Goal: Find specific page/section: Find specific page/section

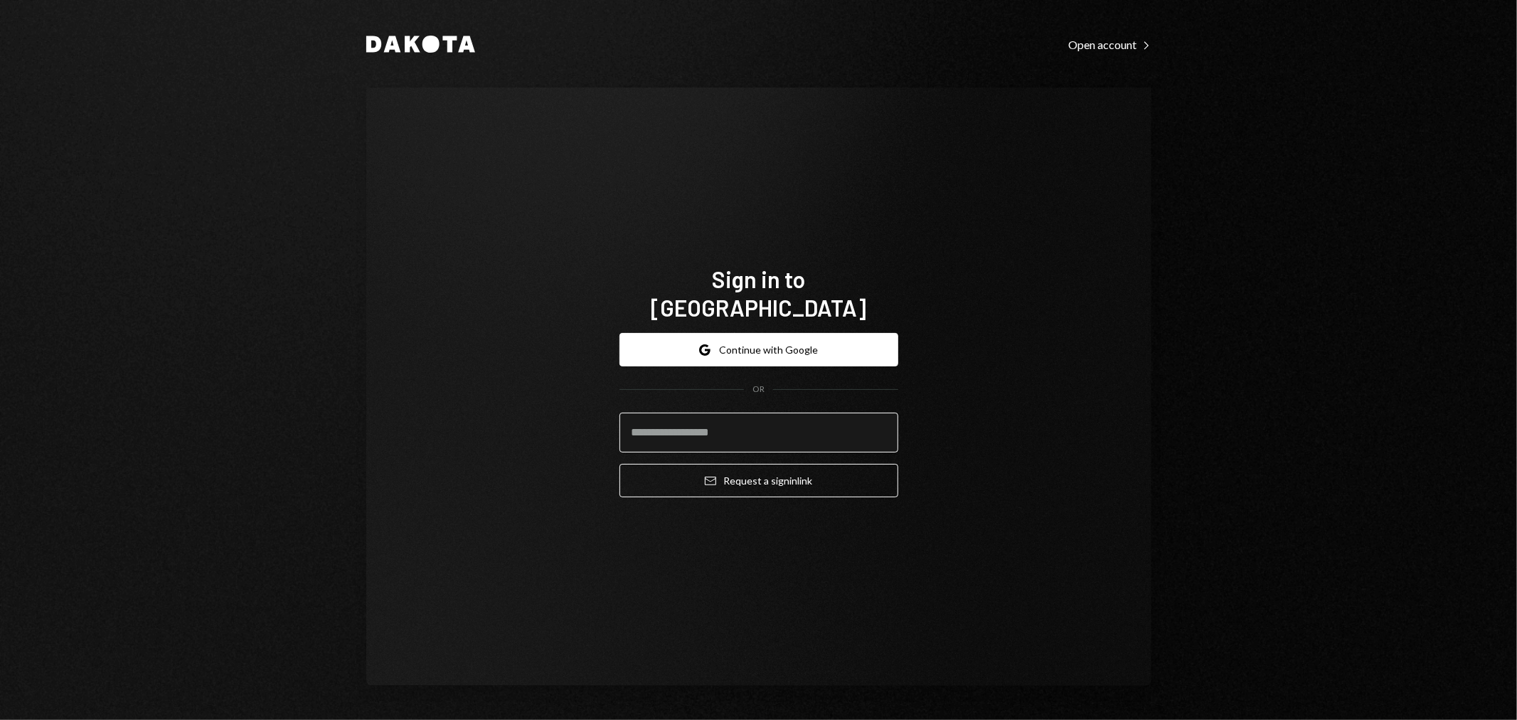
click at [726, 420] on input "email" at bounding box center [758, 432] width 279 height 40
type input "**********"
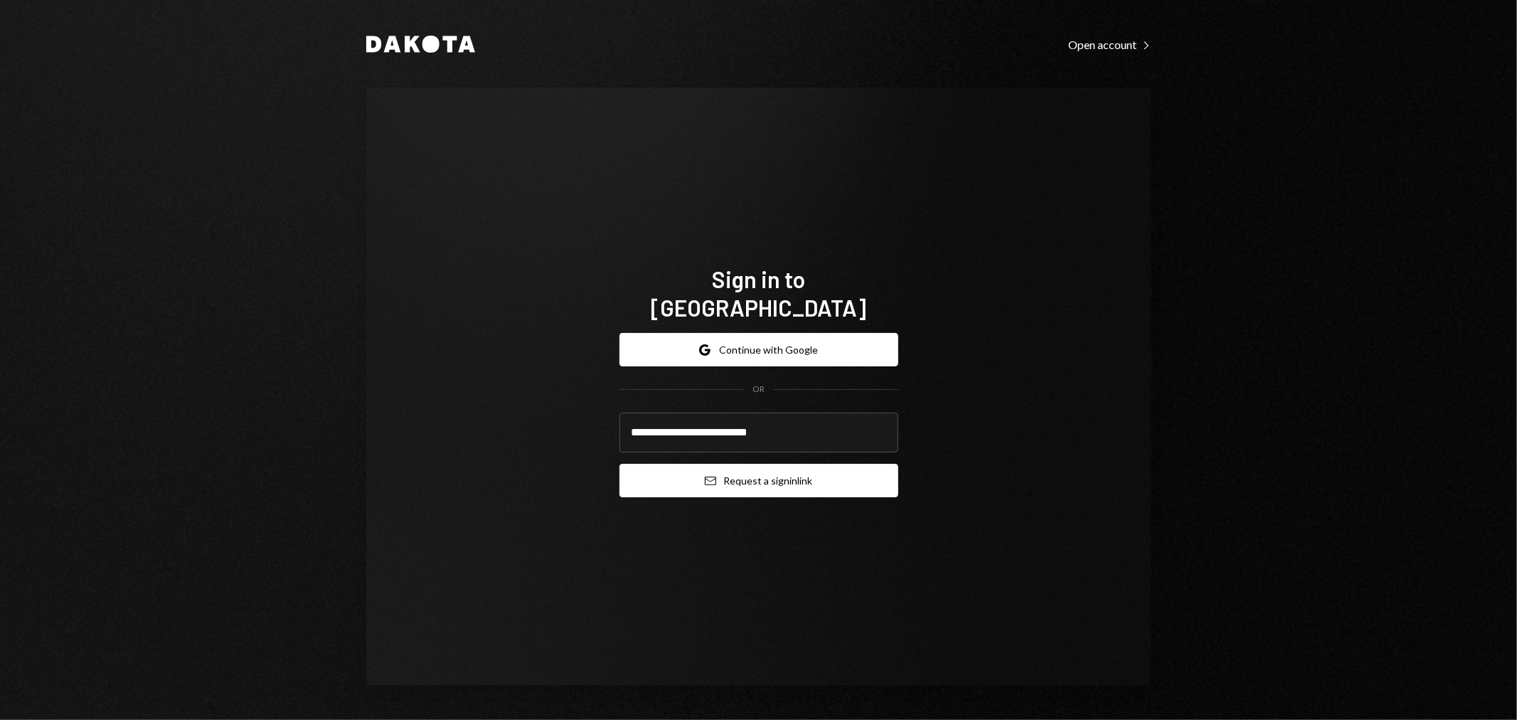
click at [712, 475] on icon "Email" at bounding box center [710, 480] width 11 height 11
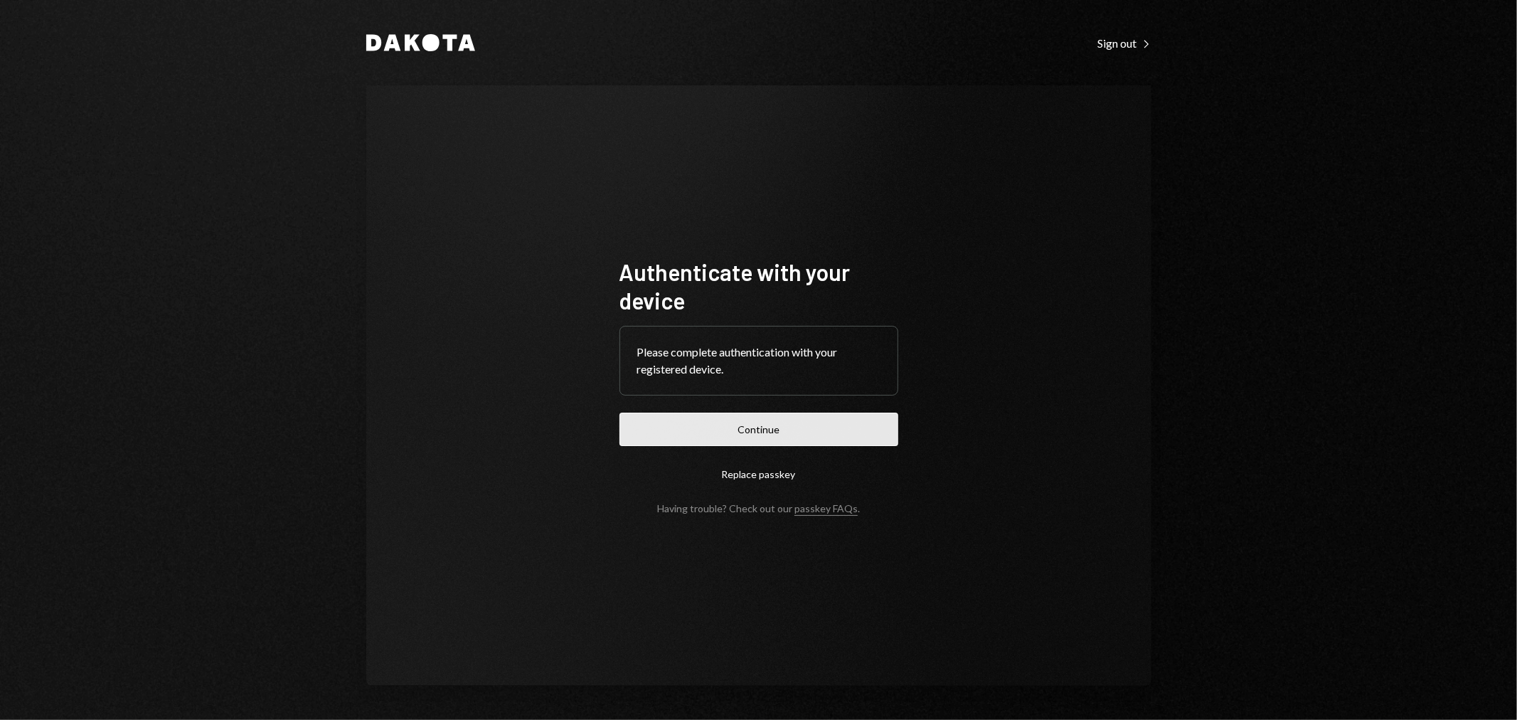
click at [784, 436] on button "Continue" at bounding box center [758, 428] width 279 height 33
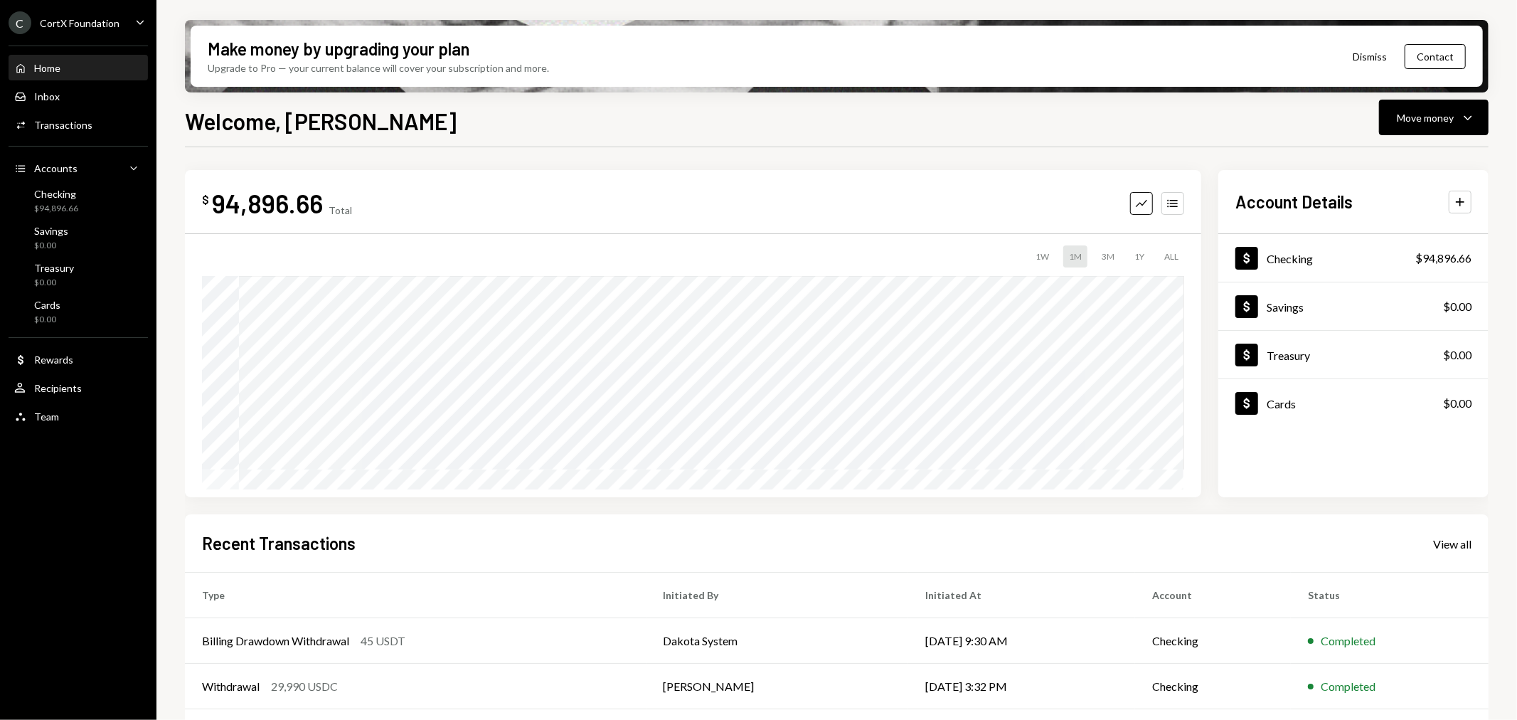
click at [84, 17] on div "CortX Foundation" at bounding box center [80, 23] width 80 height 12
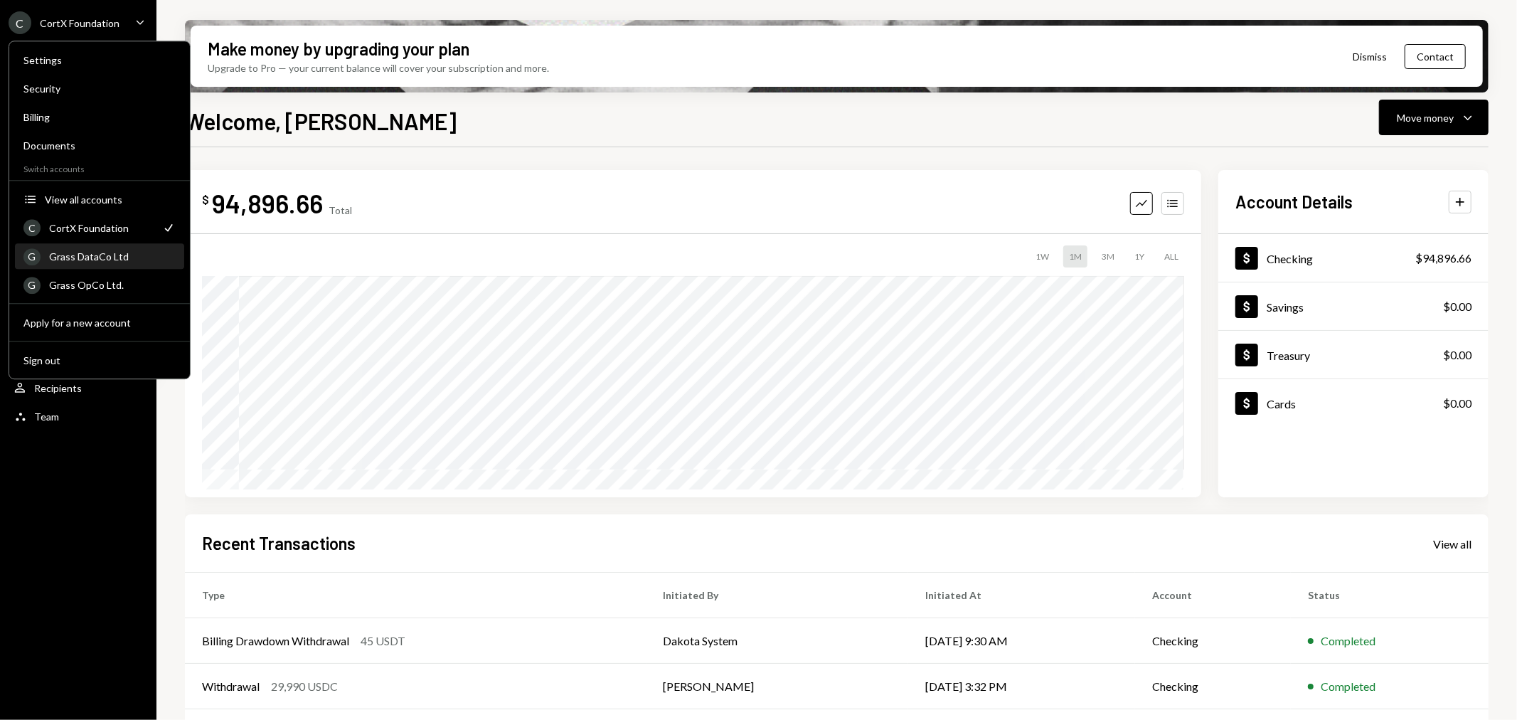
click at [103, 260] on div "Grass DataCo Ltd" at bounding box center [112, 256] width 127 height 12
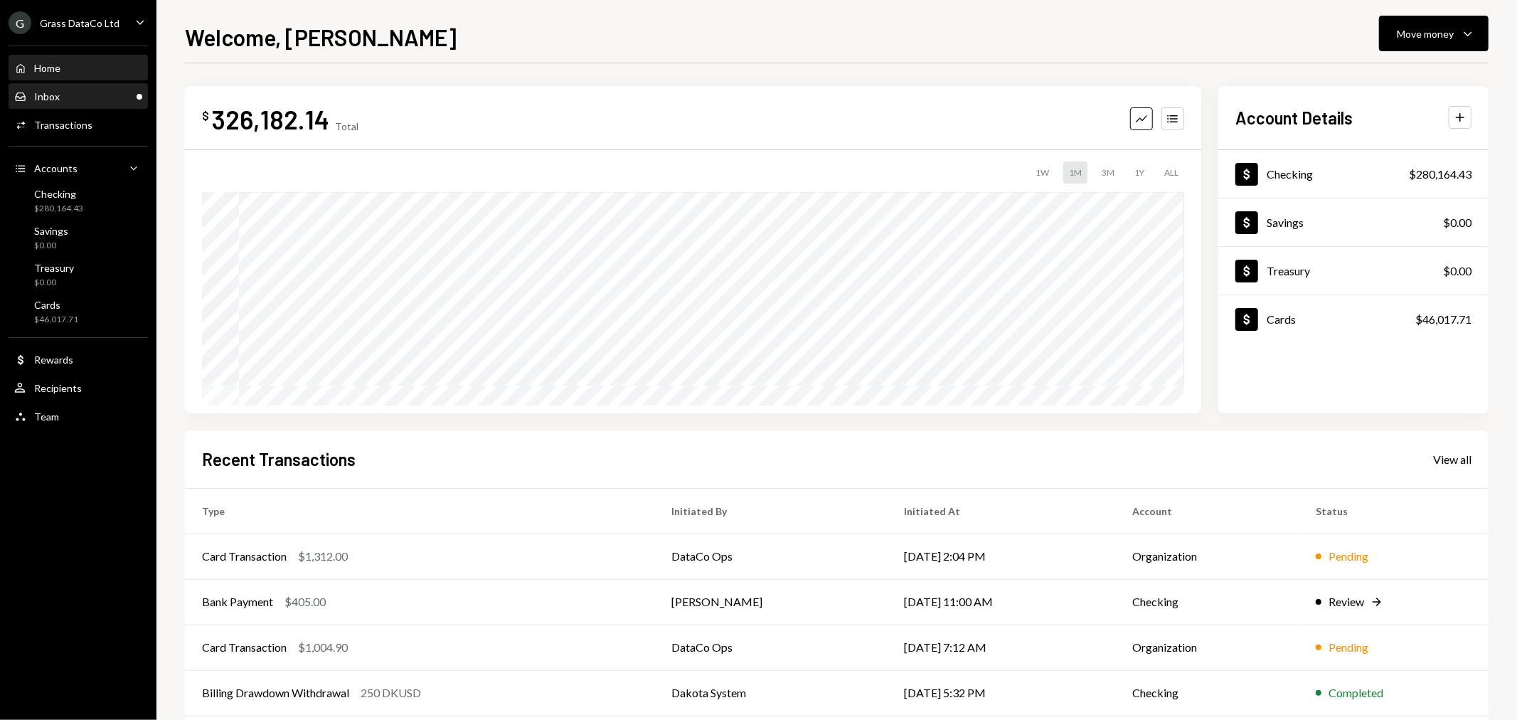
click at [85, 100] on div "Inbox Inbox" at bounding box center [78, 96] width 128 height 13
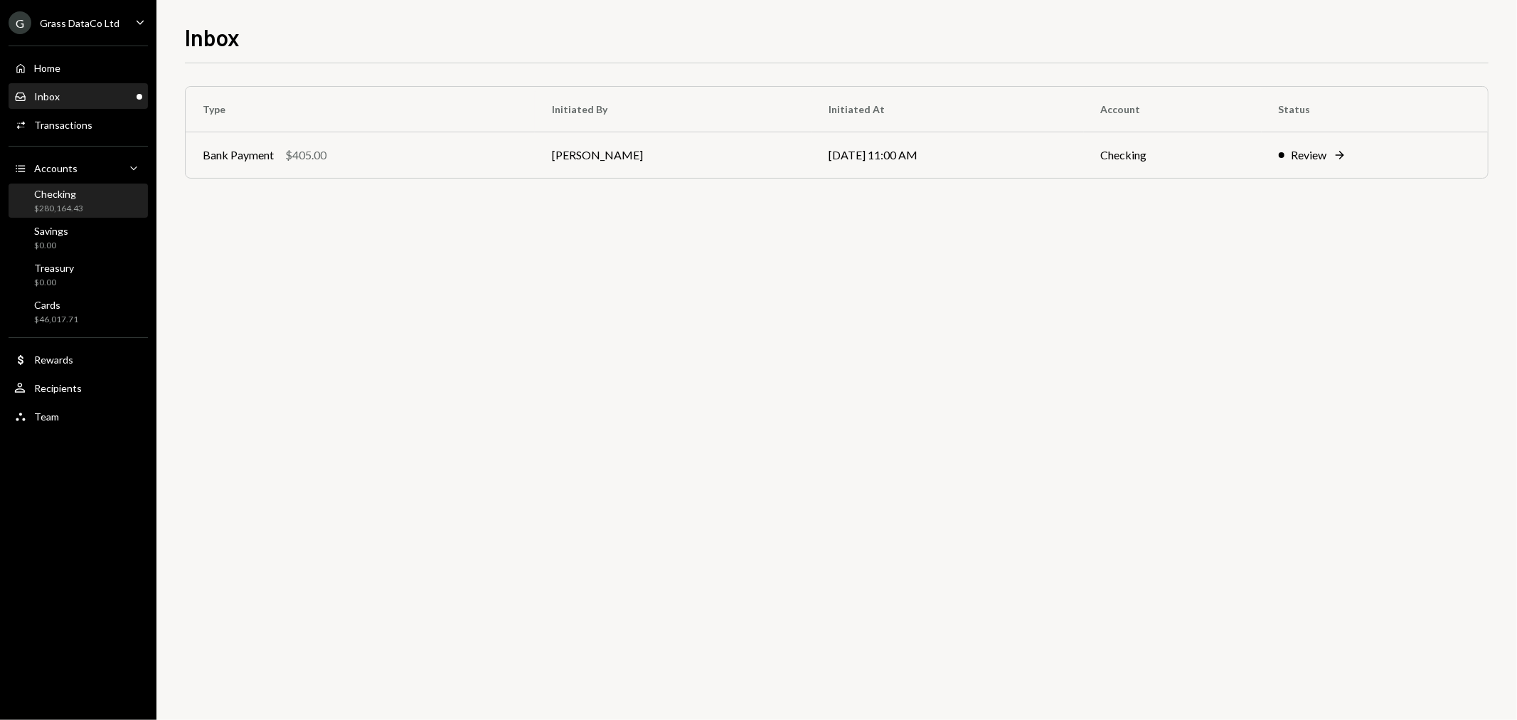
click at [75, 206] on div "$280,164.43" at bounding box center [58, 209] width 49 height 12
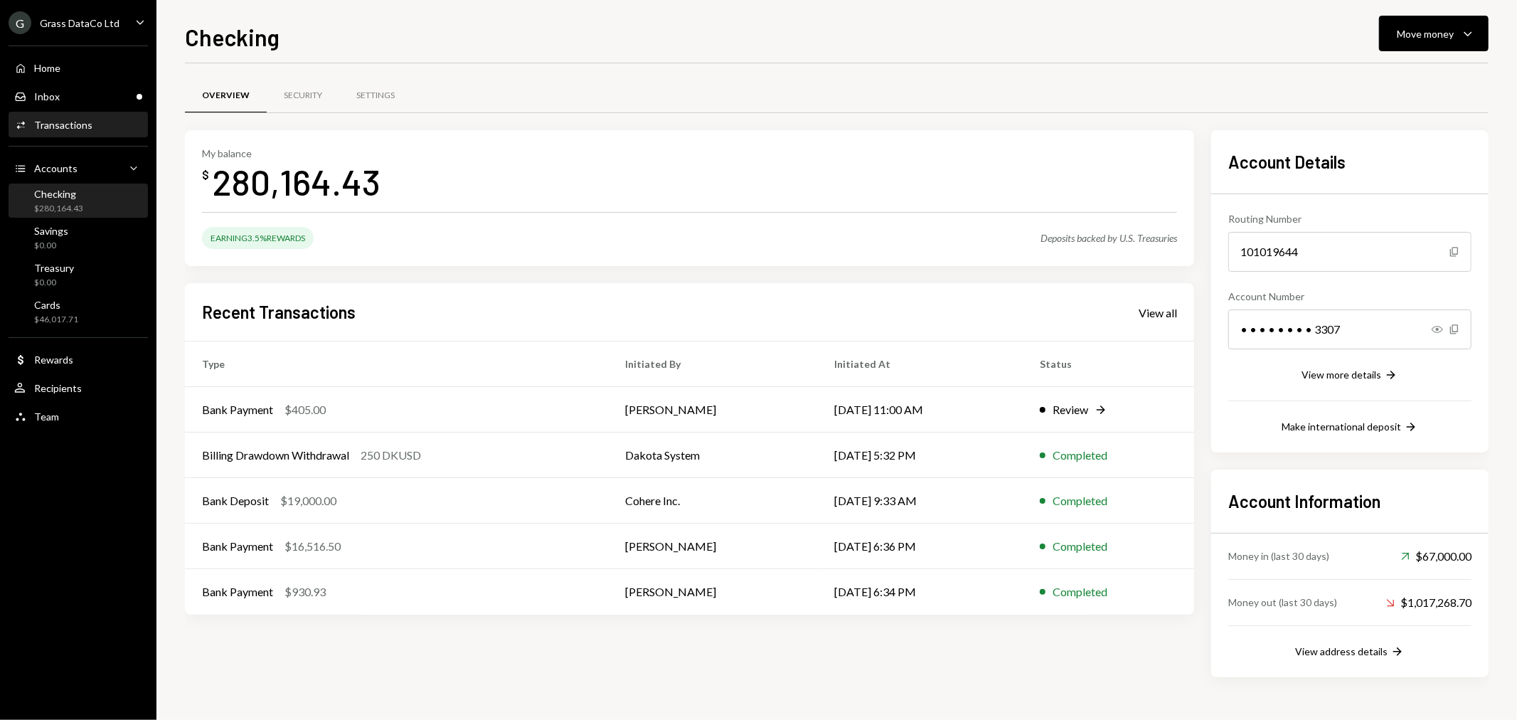
click at [80, 131] on div "Activities Transactions" at bounding box center [78, 125] width 128 height 24
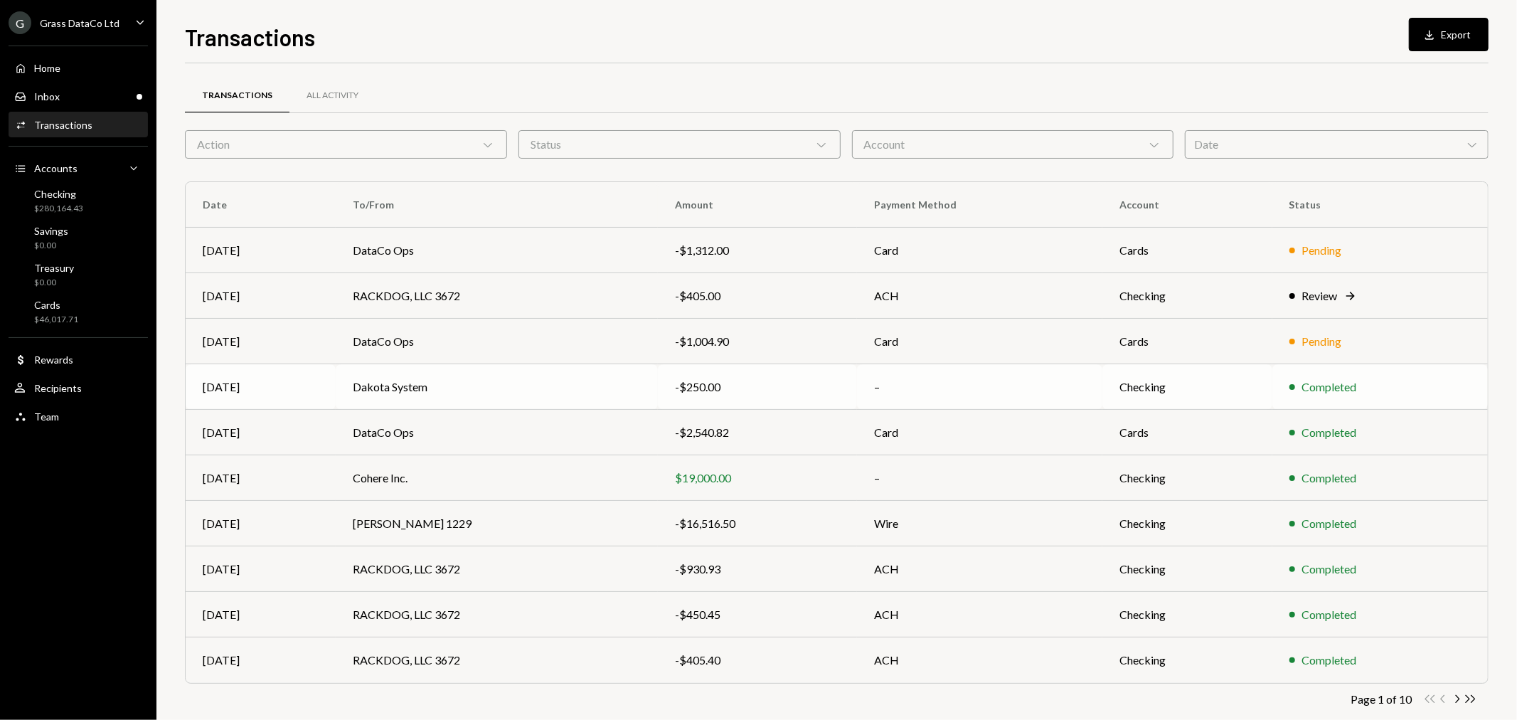
scroll to position [23, 0]
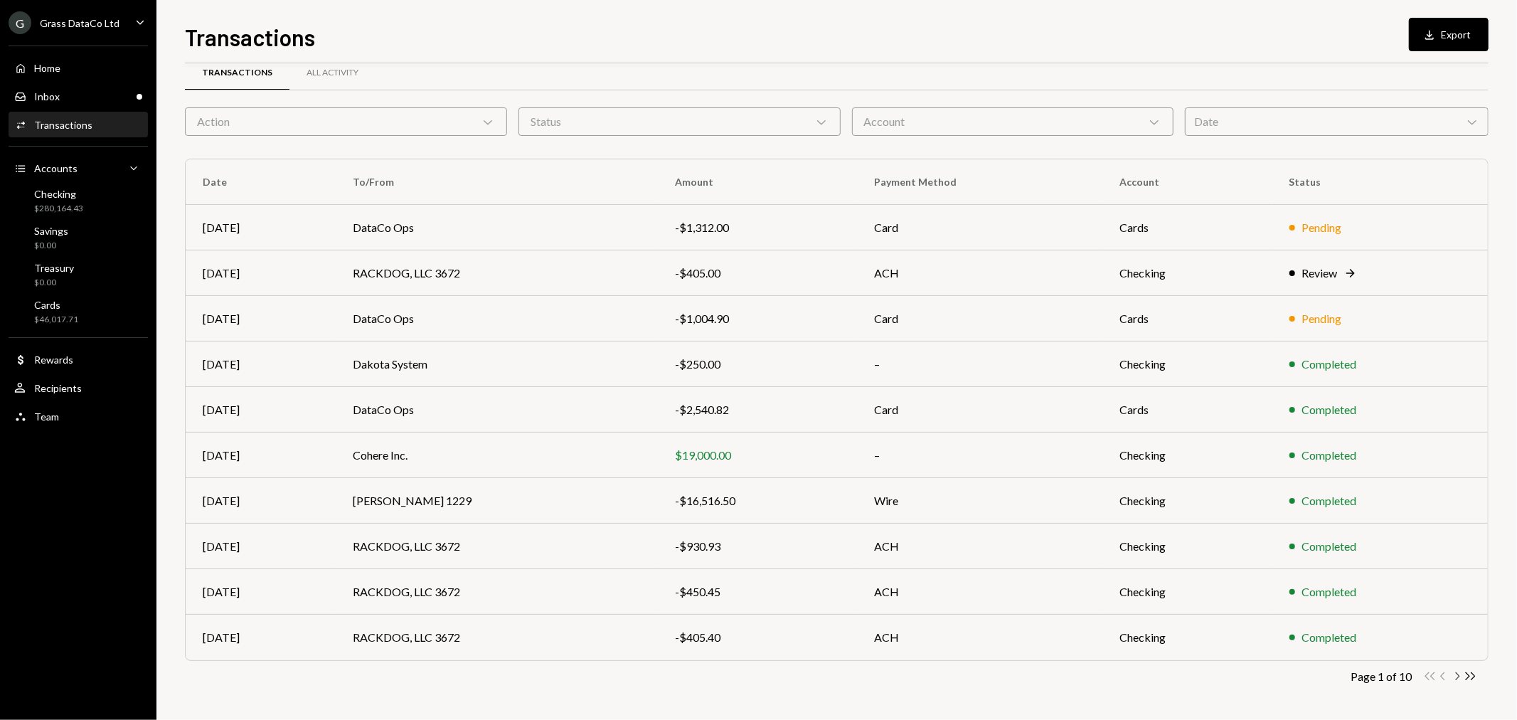
click at [1452, 676] on icon "Chevron Right" at bounding box center [1457, 676] width 14 height 14
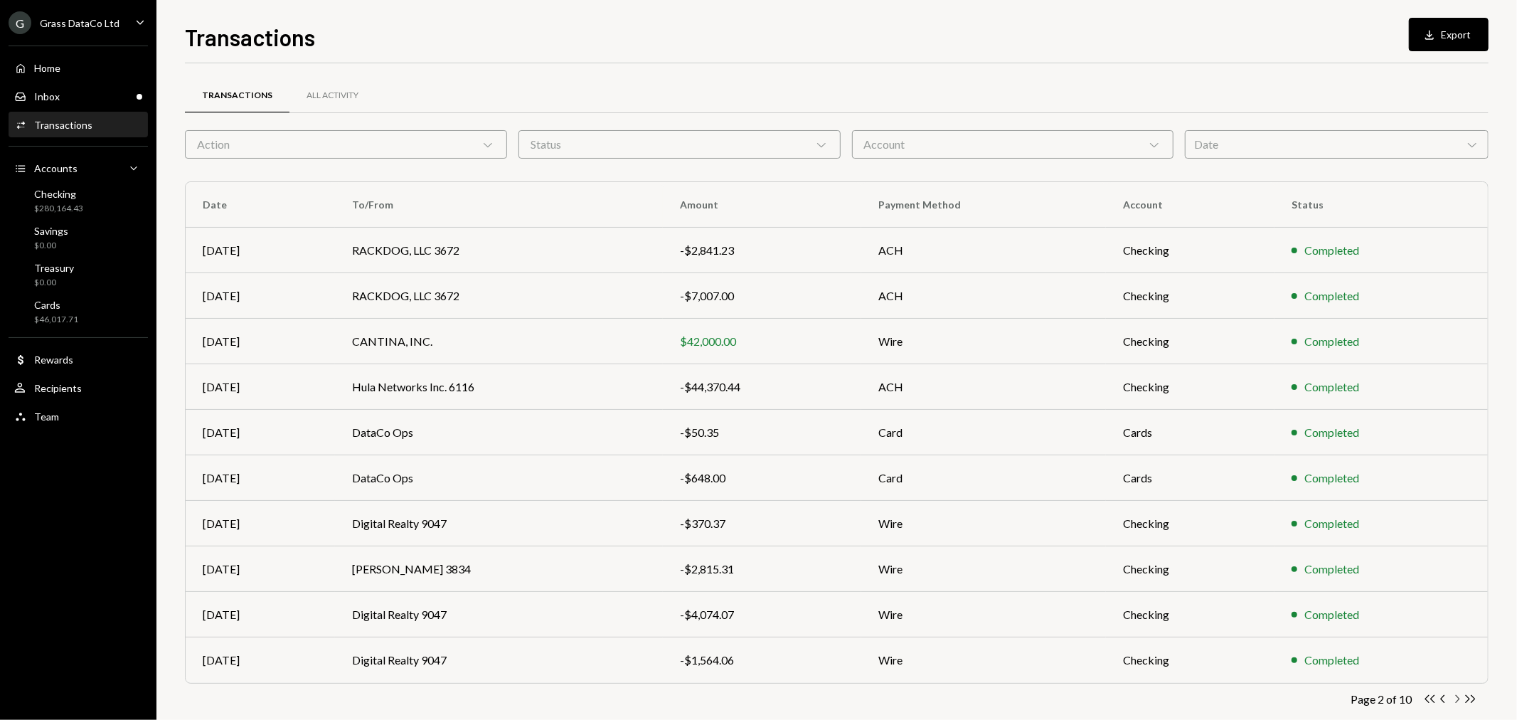
click at [1456, 700] on icon "Chevron Right" at bounding box center [1457, 699] width 14 height 14
